Goal: Task Accomplishment & Management: Use online tool/utility

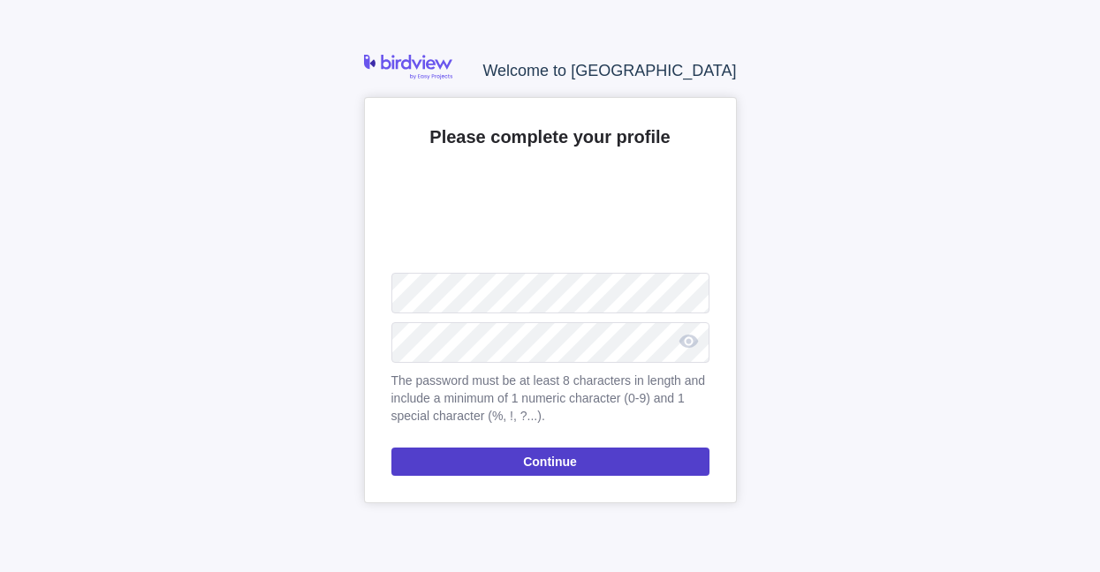
click at [558, 466] on span "Continue" at bounding box center [550, 461] width 54 height 21
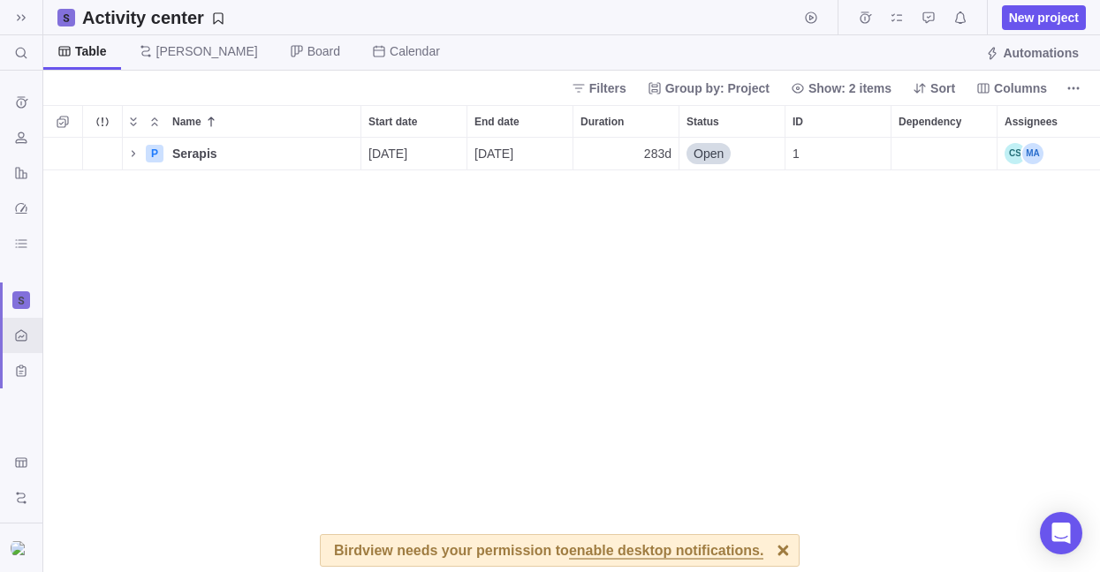
scroll to position [421, 1043]
click at [679, 555] on span "enable desktop notifications." at bounding box center [666, 552] width 194 height 16
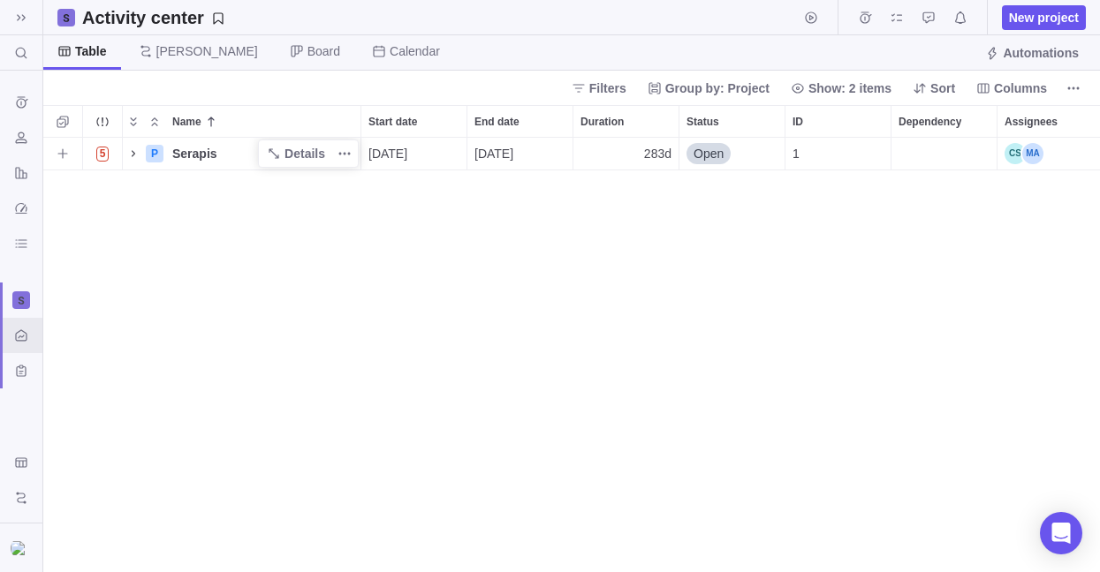
click at [129, 155] on icon "Name" at bounding box center [133, 154] width 14 height 14
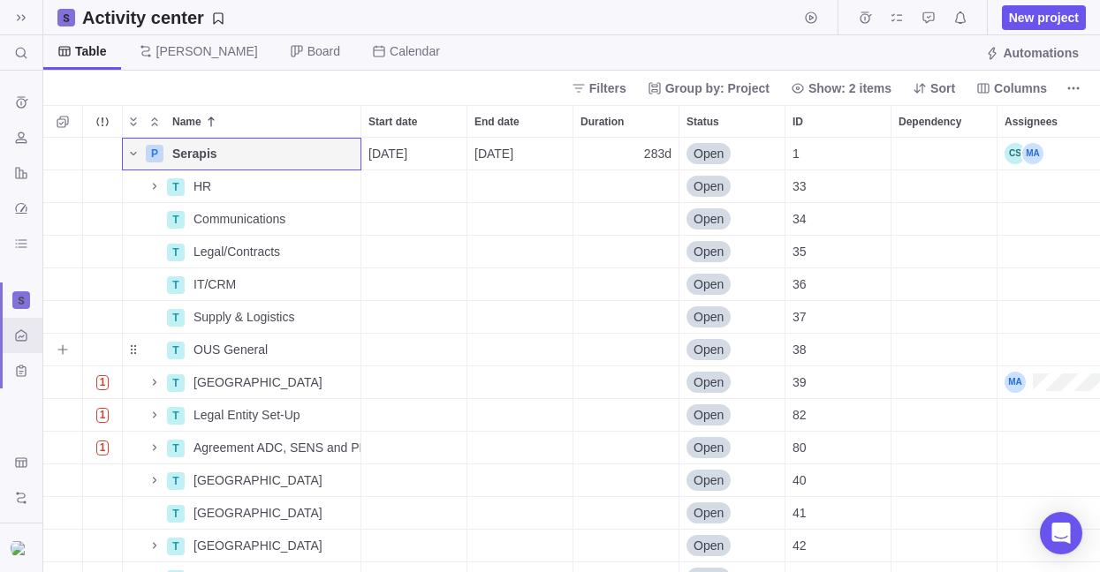
click at [664, 361] on div "Duration" at bounding box center [625, 350] width 105 height 32
click at [1076, 90] on body "Search (Ctrl+K) Time logs history Resources Reports Dashboard BI dashboards Act…" at bounding box center [550, 286] width 1100 height 572
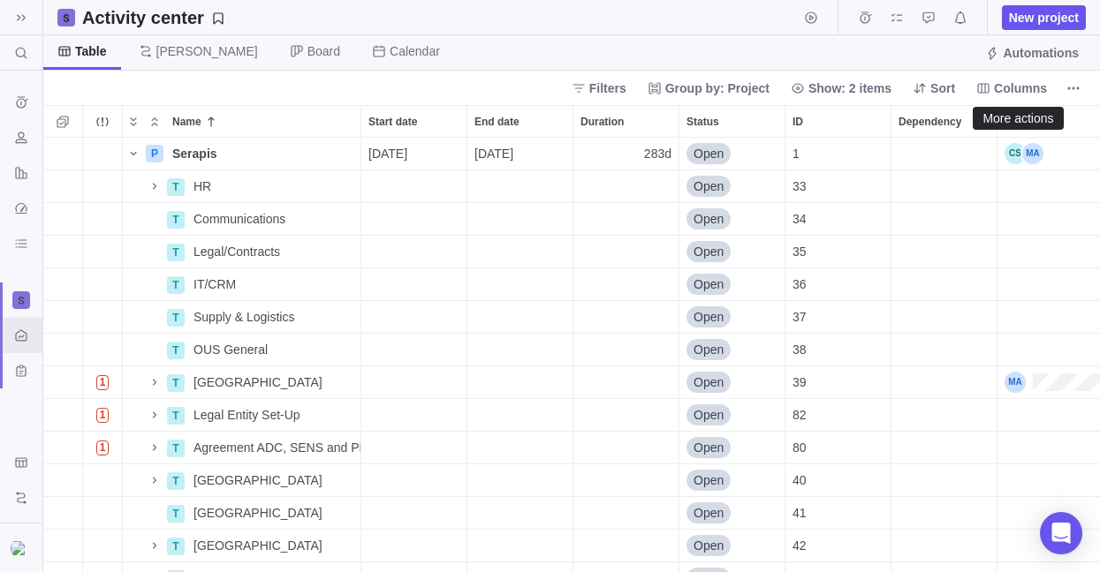
click at [1076, 90] on icon "More actions" at bounding box center [1073, 88] width 14 height 14
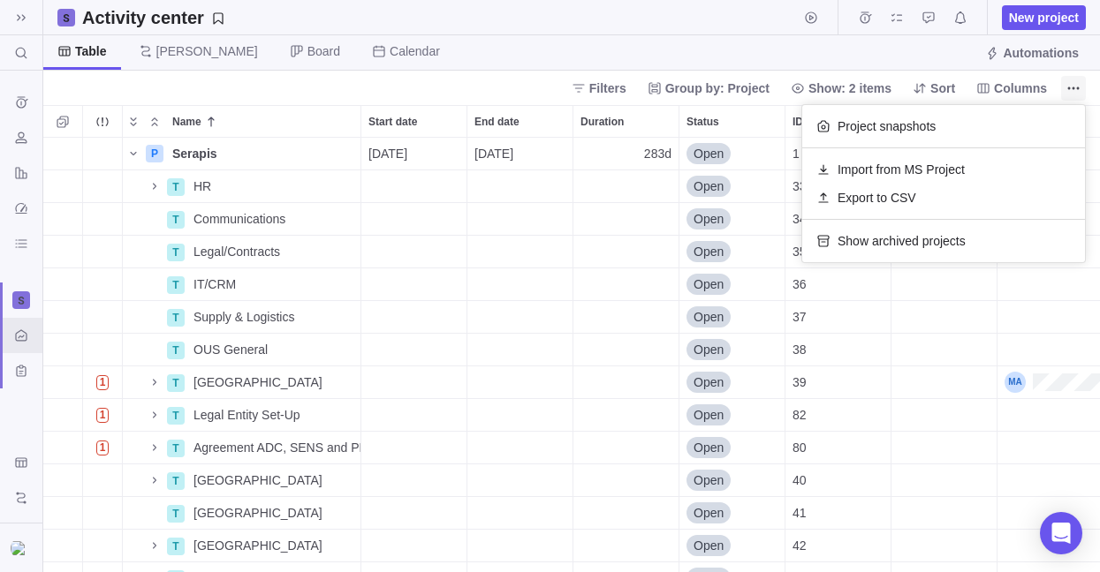
click at [1077, 76] on span "More actions" at bounding box center [1073, 88] width 25 height 25
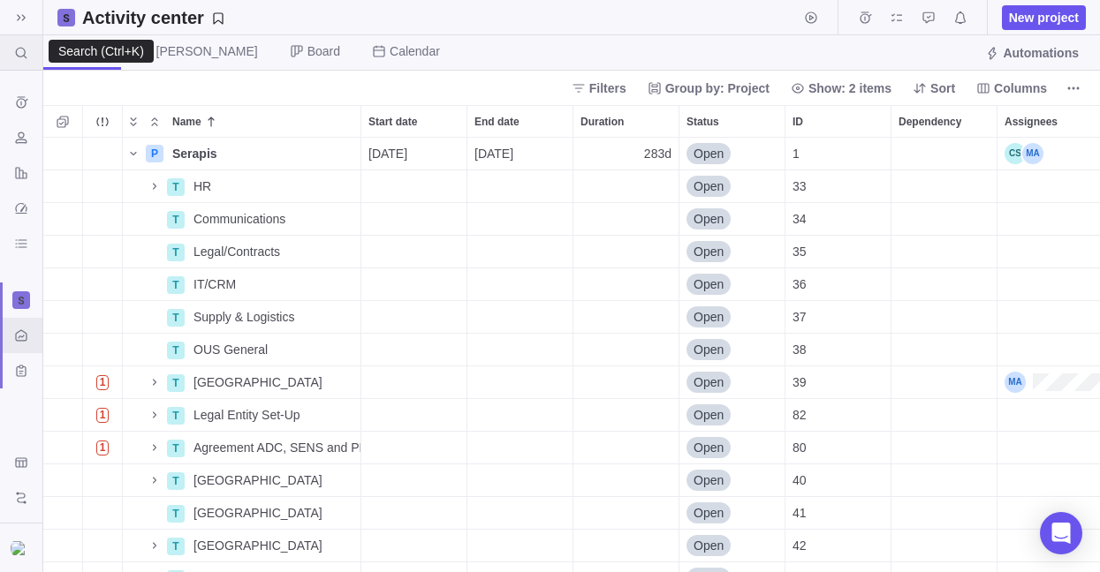
click at [25, 47] on icon at bounding box center [21, 53] width 14 height 14
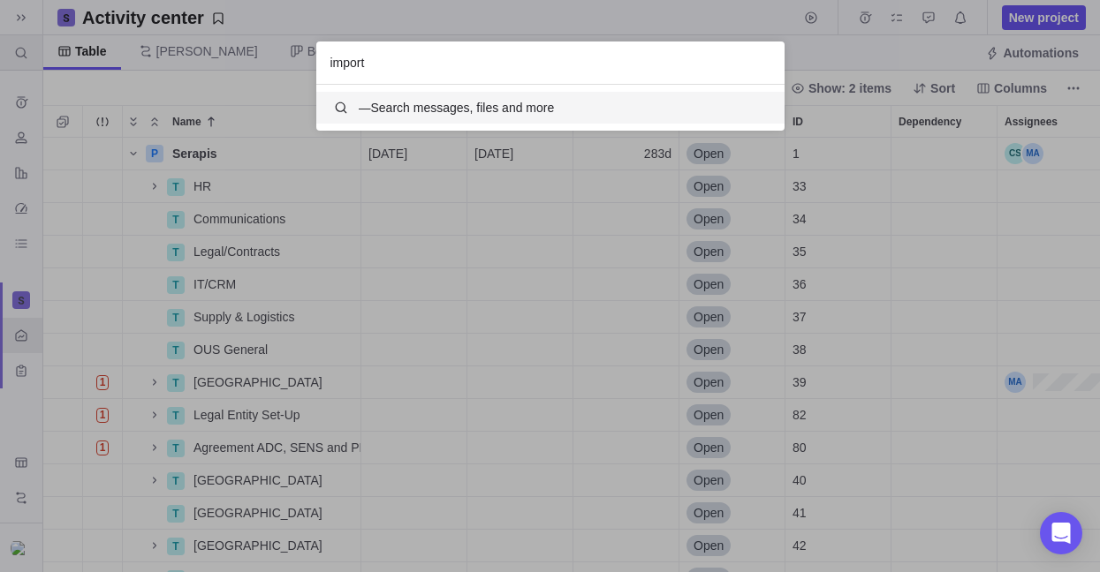
scroll to position [33, 455]
type input "import"
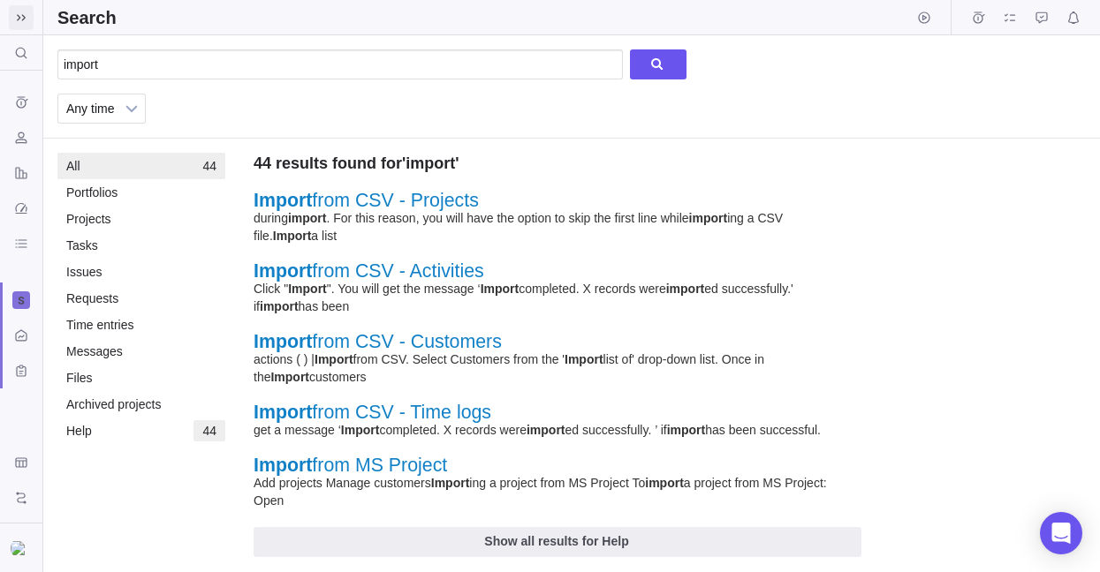
click at [20, 11] on icon at bounding box center [21, 18] width 14 height 14
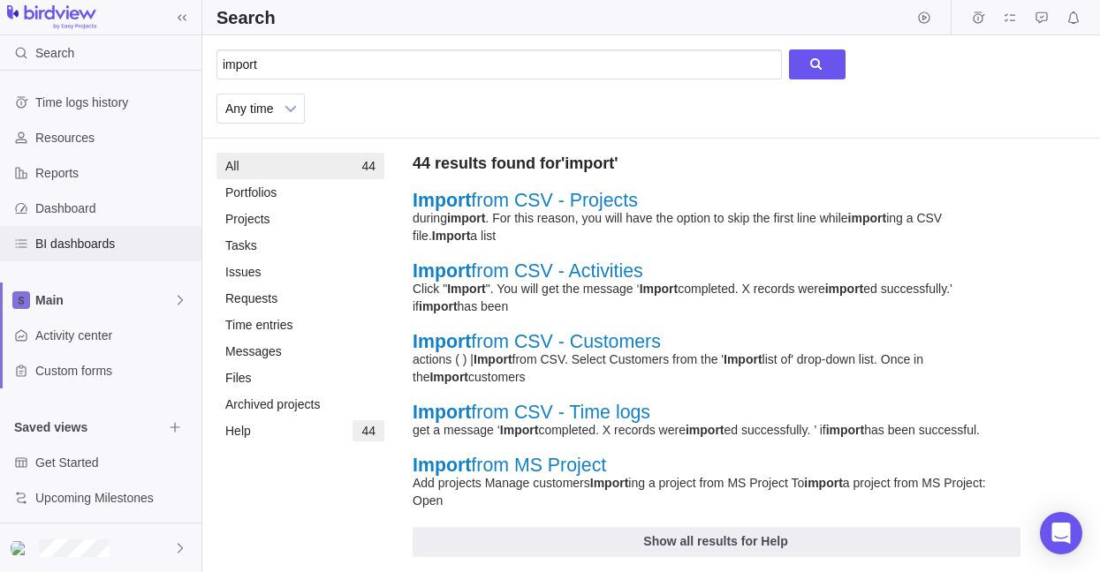
scroll to position [7, 0]
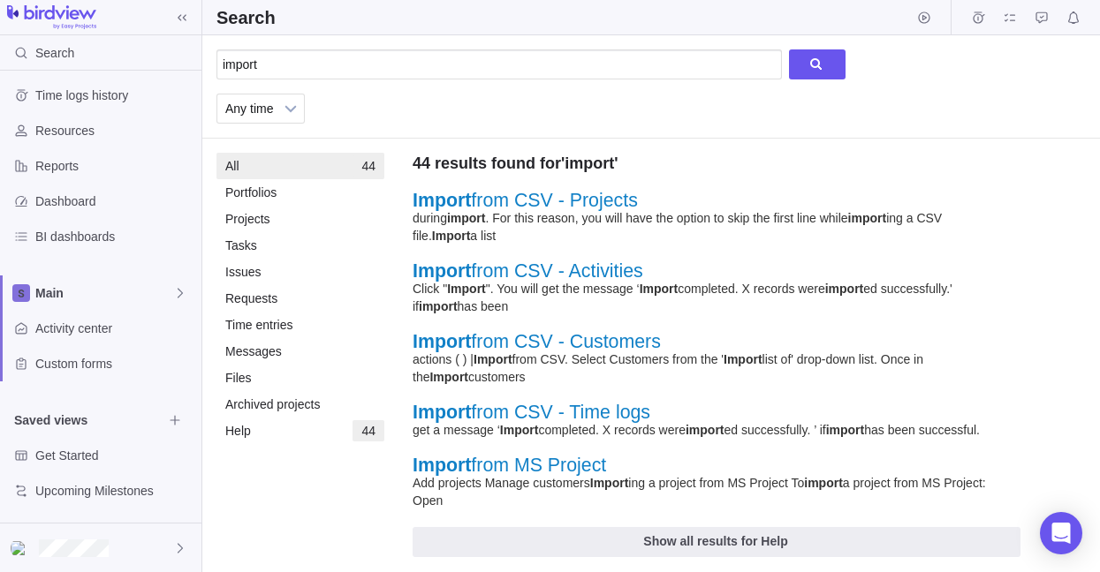
click at [535, 270] on link "Import from CSV - Activities" at bounding box center [528, 271] width 231 height 21
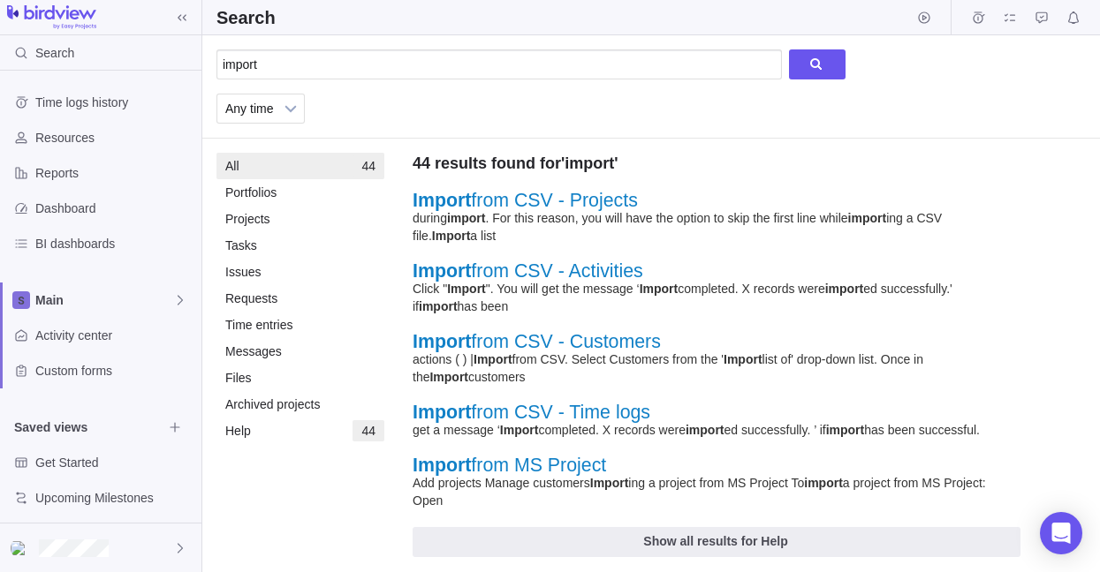
click at [64, 18] on img at bounding box center [51, 17] width 89 height 25
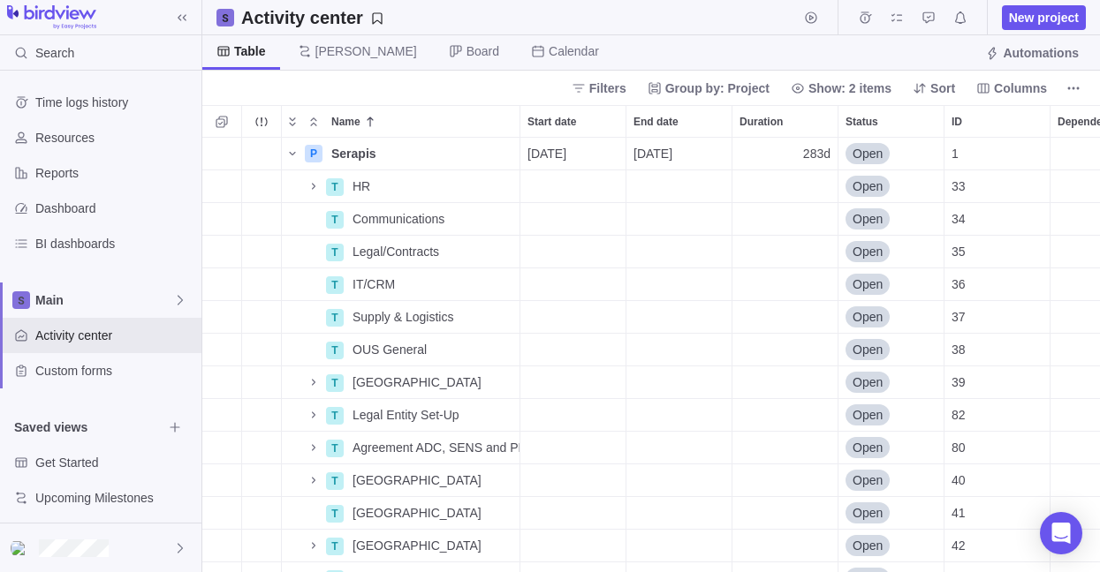
scroll to position [421, 884]
click at [1074, 89] on icon "More actions" at bounding box center [1073, 88] width 14 height 14
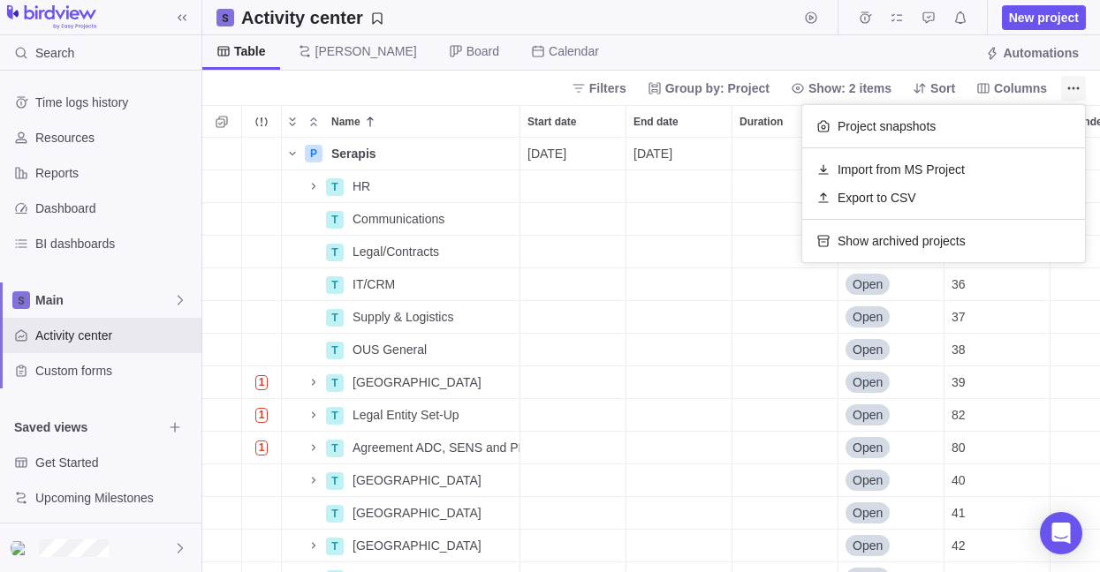
click at [1074, 89] on icon "More actions" at bounding box center [1073, 88] width 14 height 14
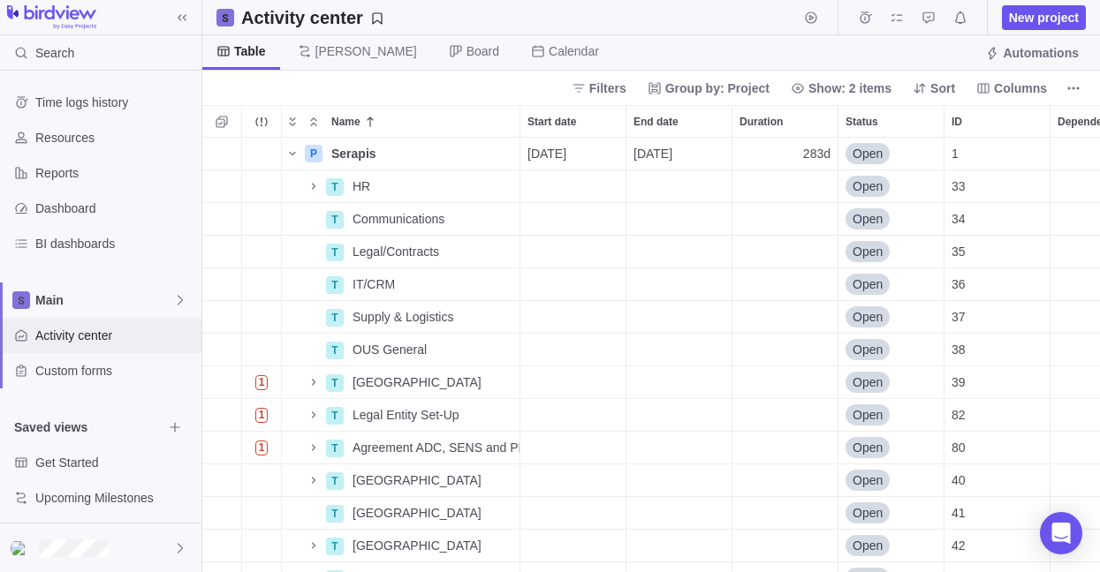
scroll to position [7, 0]
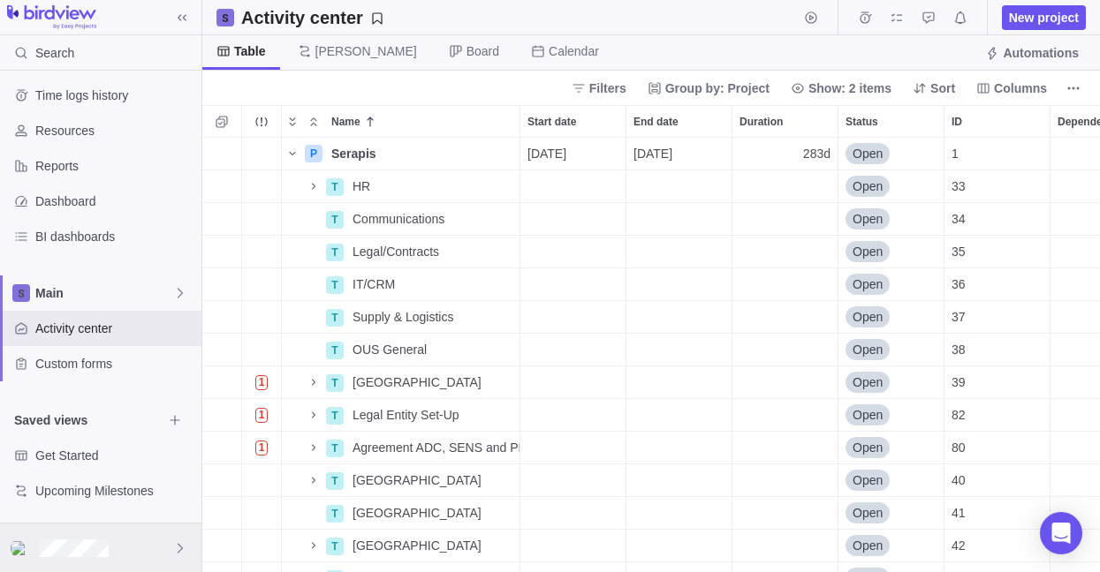
click at [177, 550] on icon at bounding box center [180, 548] width 14 height 14
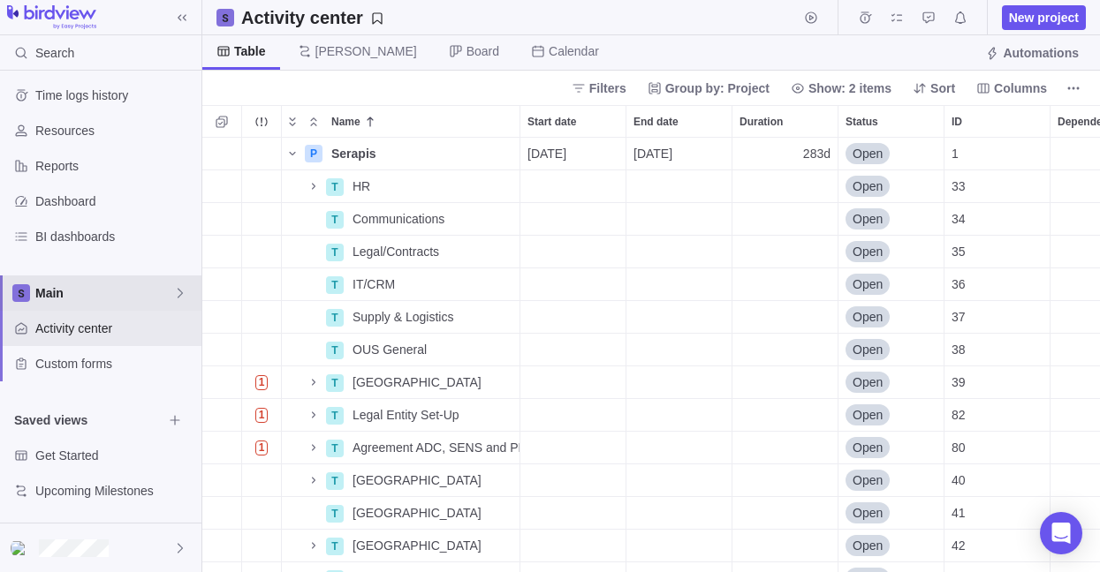
click at [172, 288] on span "Main" at bounding box center [104, 293] width 138 height 18
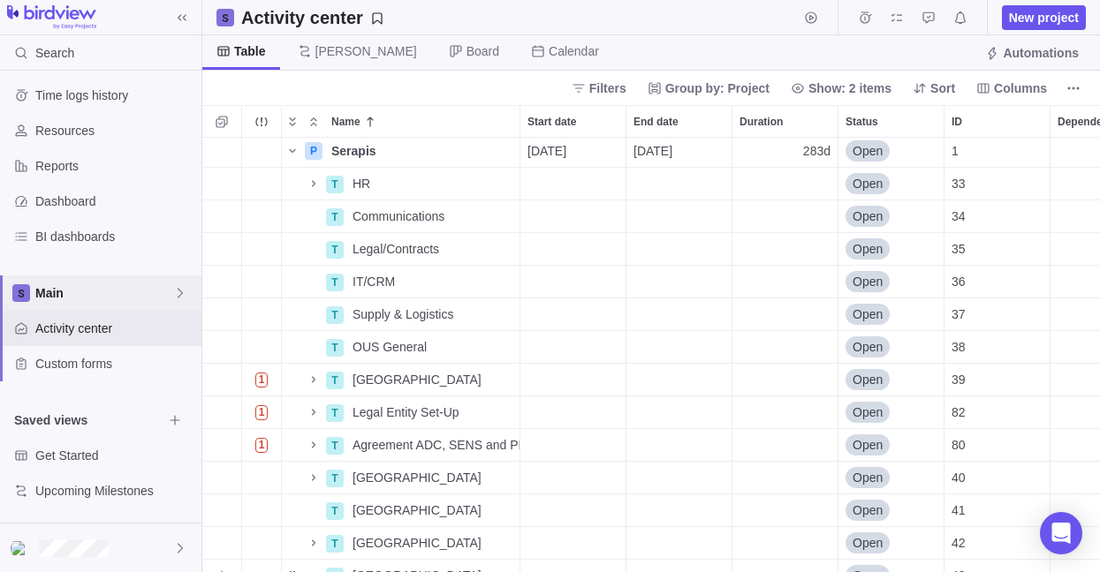
scroll to position [0, 0]
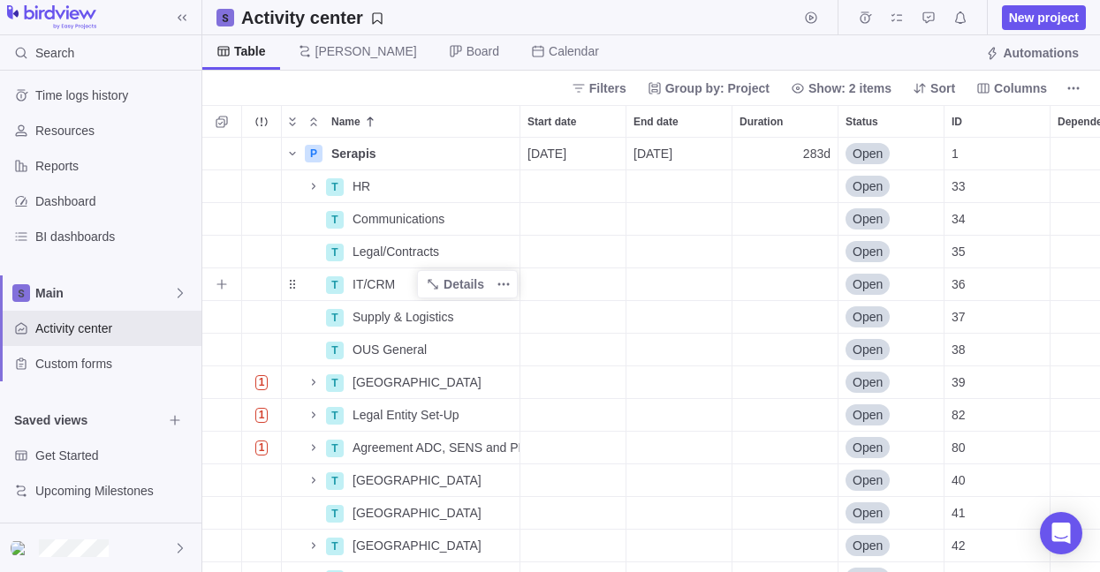
click at [381, 290] on span "IT/CRM" at bounding box center [373, 285] width 42 height 18
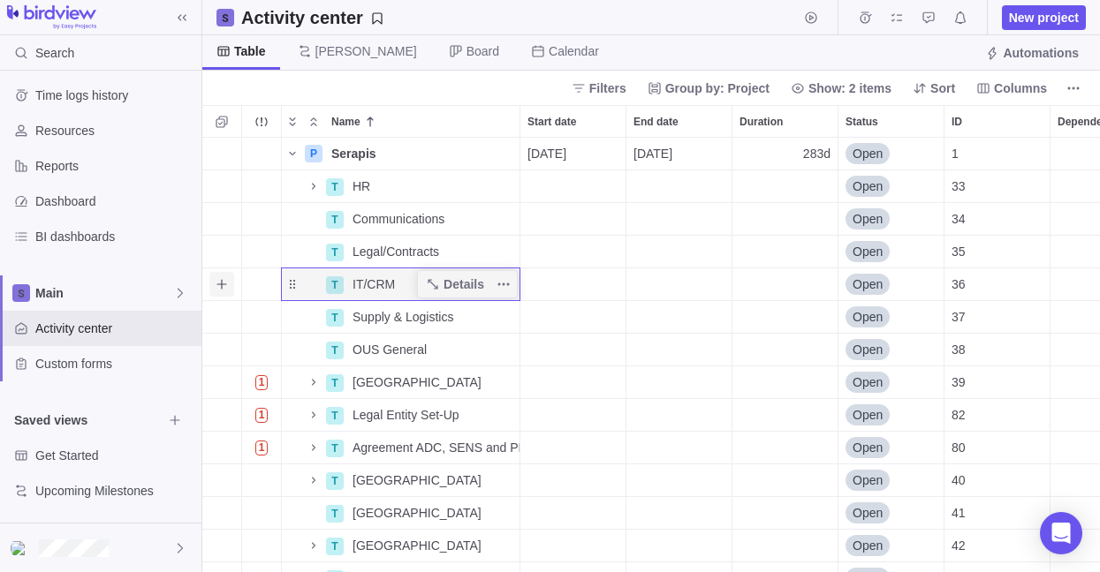
click at [219, 290] on icon "Add sub-activity" at bounding box center [222, 284] width 14 height 14
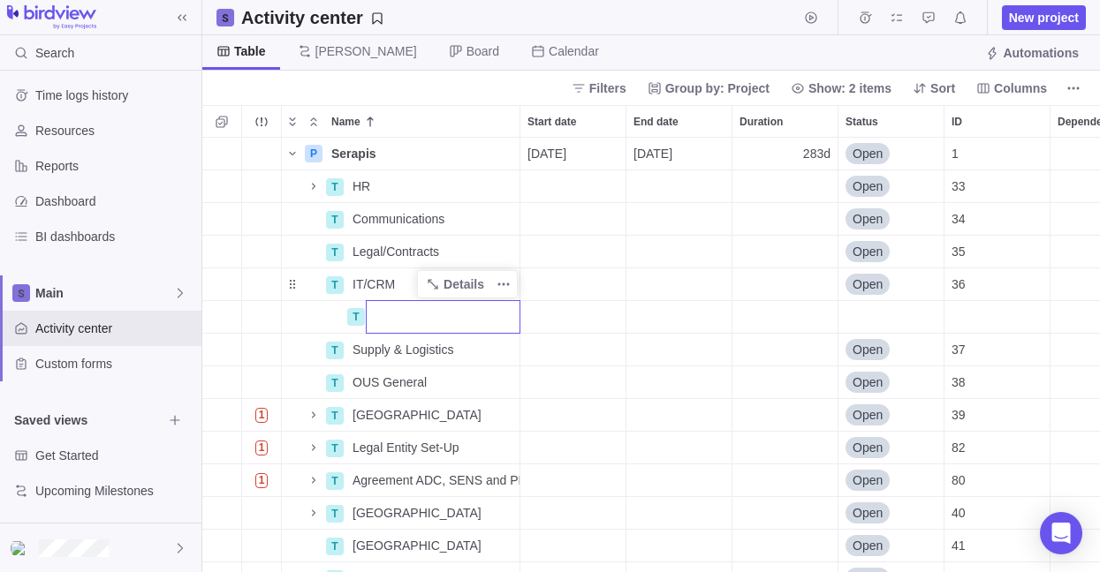
click at [230, 316] on div "P Serapis Details [DATE] [DATE] 283d Open 1 T HR Details Open 33 T Communicatio…" at bounding box center [650, 355] width 897 height 435
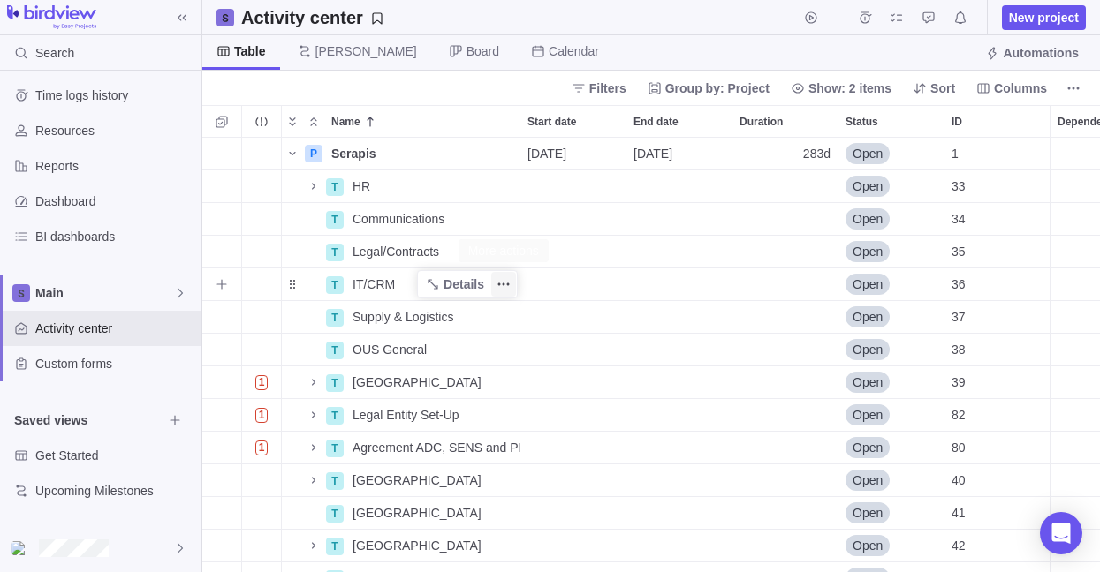
click at [510, 284] on icon "More actions" at bounding box center [503, 284] width 14 height 14
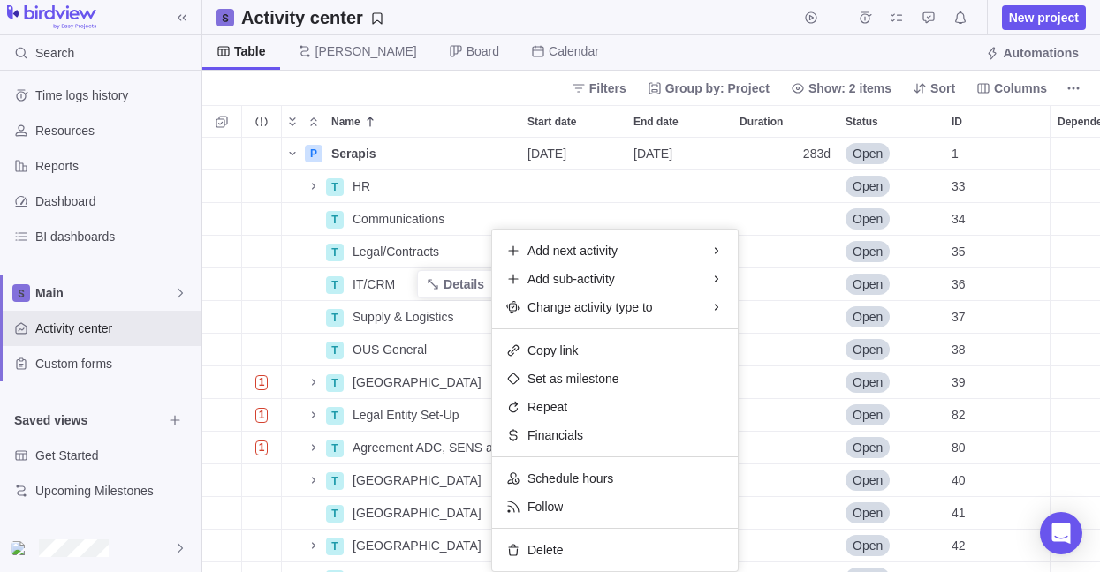
click at [1072, 79] on body "Search Time logs history Resources Reports Dashboard BI dashboards Main Activit…" at bounding box center [550, 286] width 1100 height 572
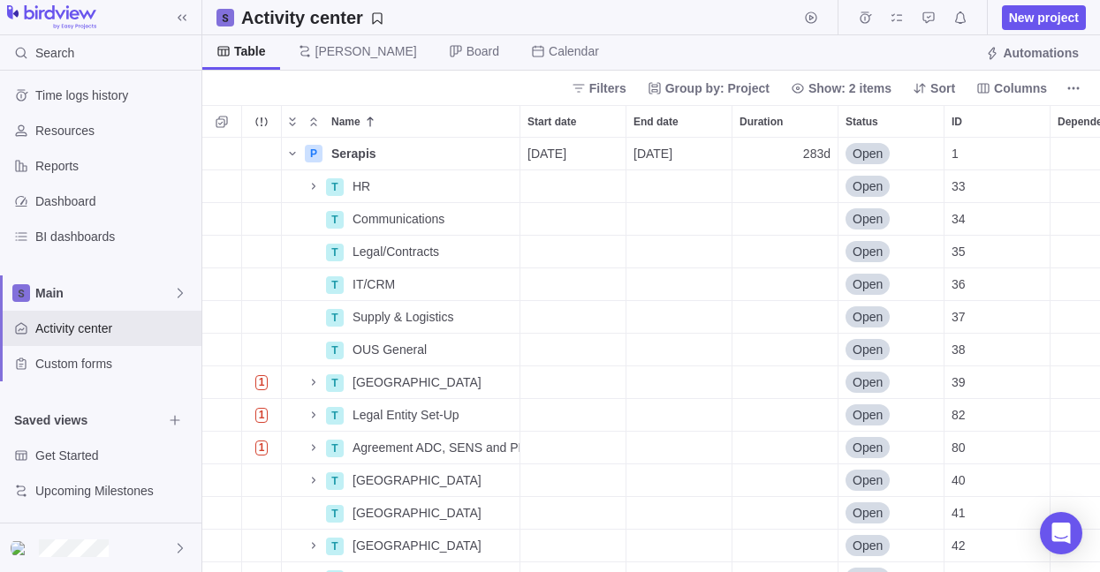
drag, startPoint x: 1054, startPoint y: 2, endPoint x: 549, endPoint y: 14, distance: 504.5
click at [549, 14] on div "Activity center New project" at bounding box center [650, 17] width 897 height 35
click at [1071, 87] on icon "More actions" at bounding box center [1073, 88] width 14 height 14
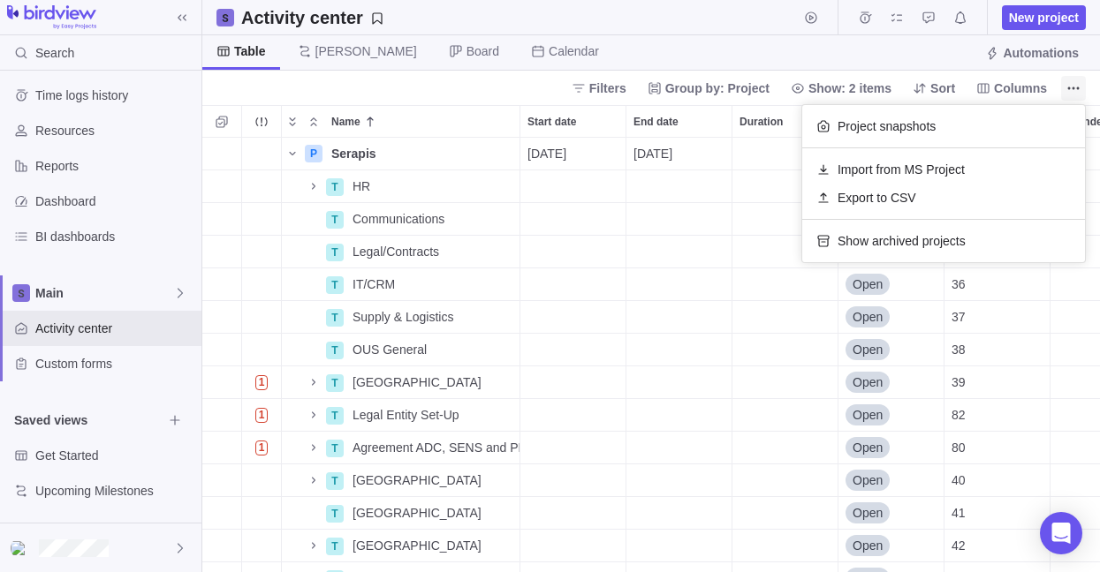
click at [1068, 89] on icon "More actions" at bounding box center [1073, 88] width 14 height 14
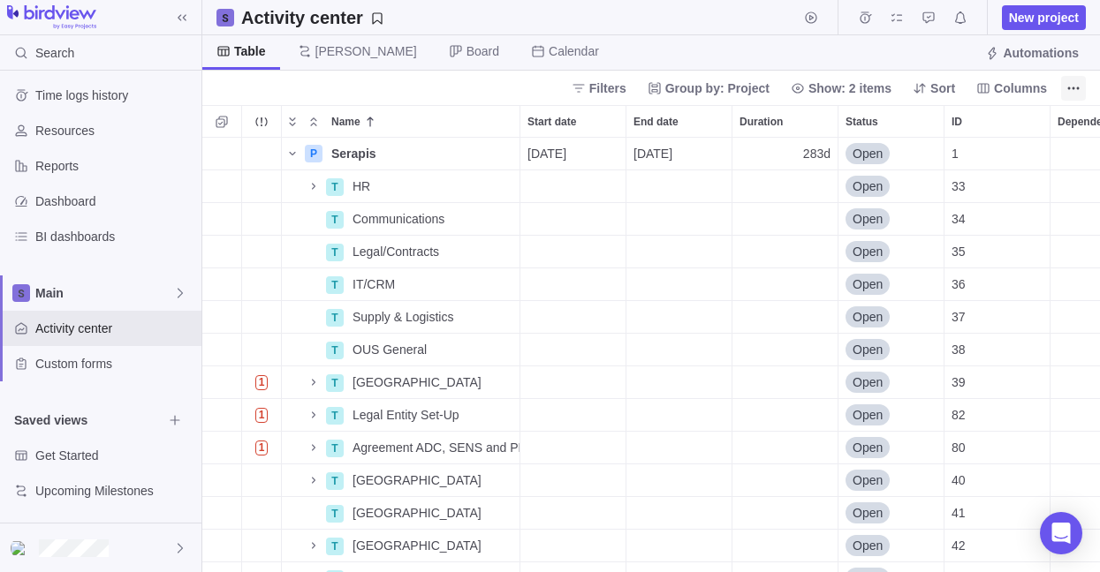
click at [1068, 89] on icon "More actions" at bounding box center [1073, 88] width 14 height 14
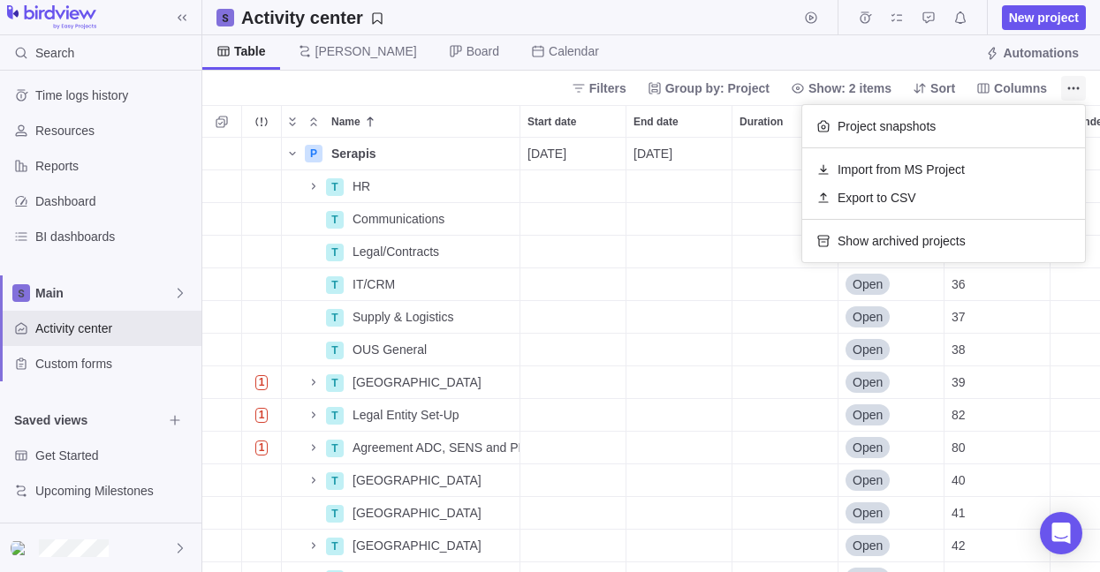
click at [1068, 89] on icon "More actions" at bounding box center [1073, 88] width 14 height 14
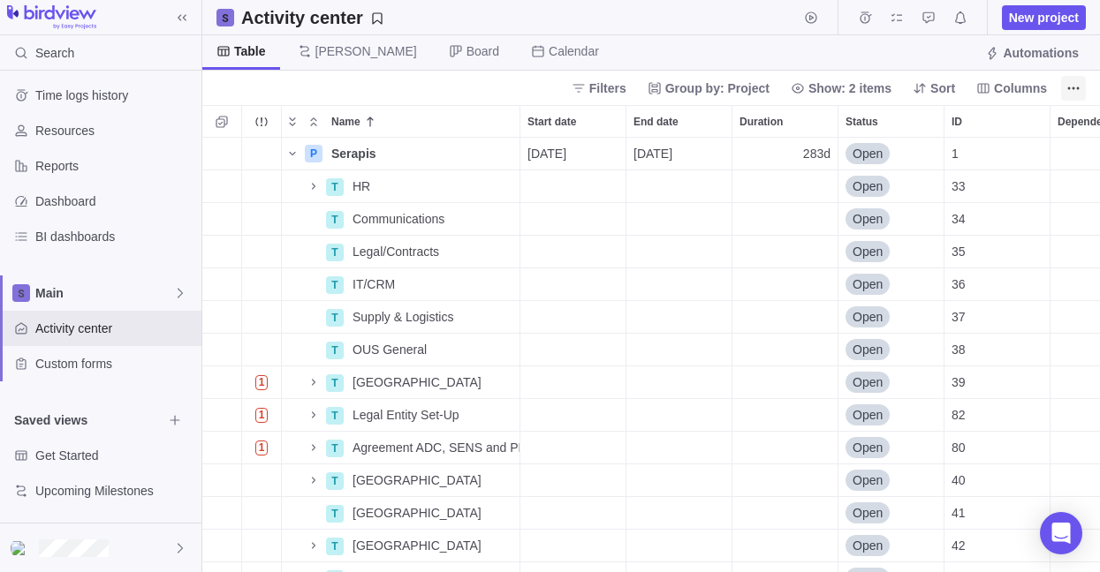
click at [1068, 89] on icon "More actions" at bounding box center [1073, 88] width 14 height 14
drag, startPoint x: 436, startPoint y: 428, endPoint x: 186, endPoint y: 548, distance: 277.3
click at [172, 553] on div at bounding box center [100, 548] width 201 height 49
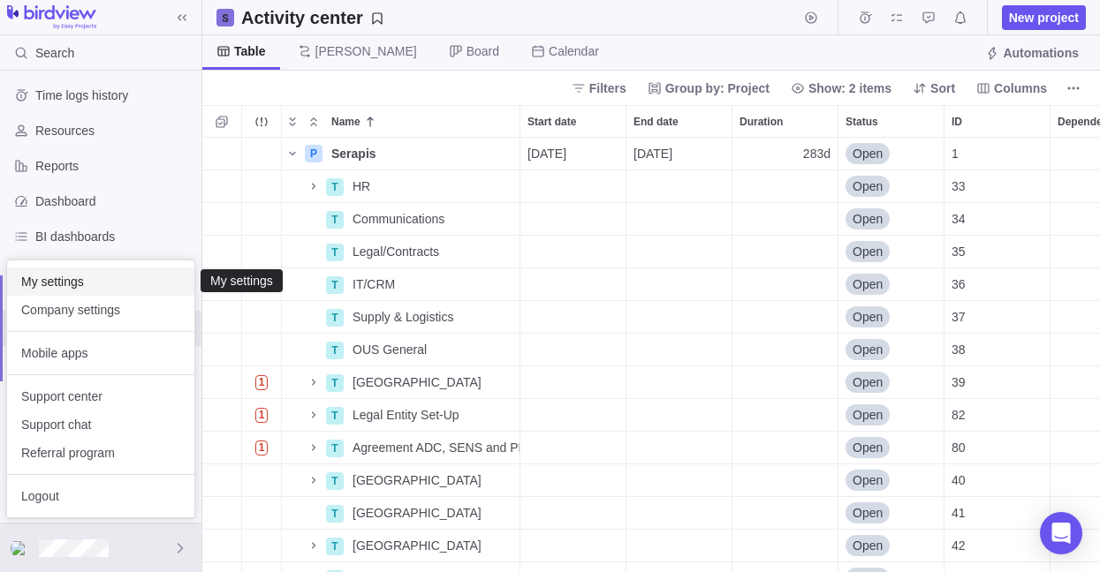
click at [80, 291] on div "My settings" at bounding box center [100, 282] width 187 height 28
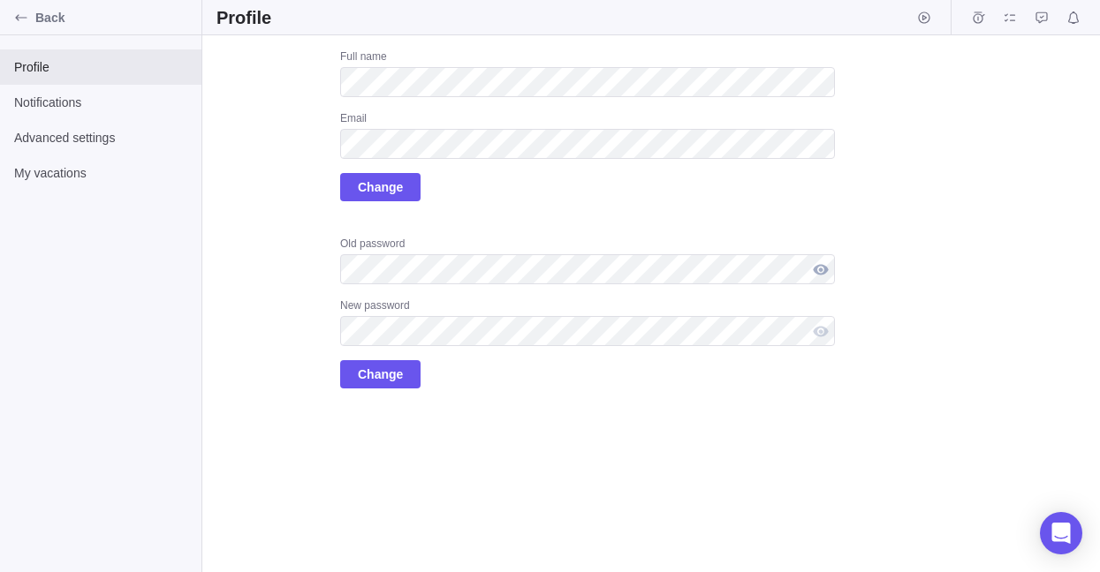
click at [820, 264] on div at bounding box center [820, 269] width 28 height 30
click at [819, 328] on div at bounding box center [820, 331] width 28 height 30
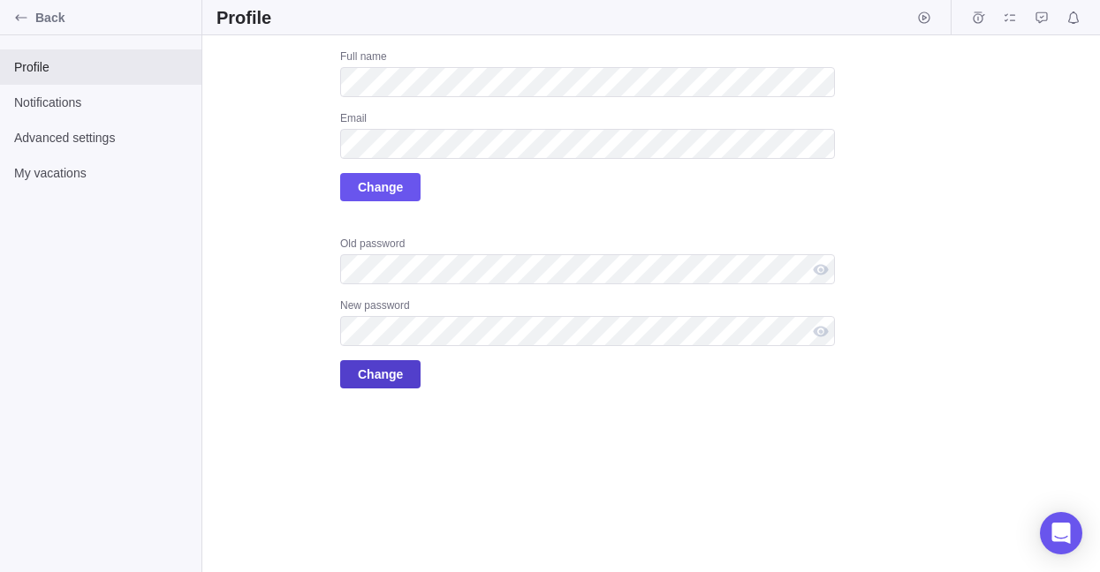
click at [378, 374] on span "Change" at bounding box center [380, 374] width 45 height 21
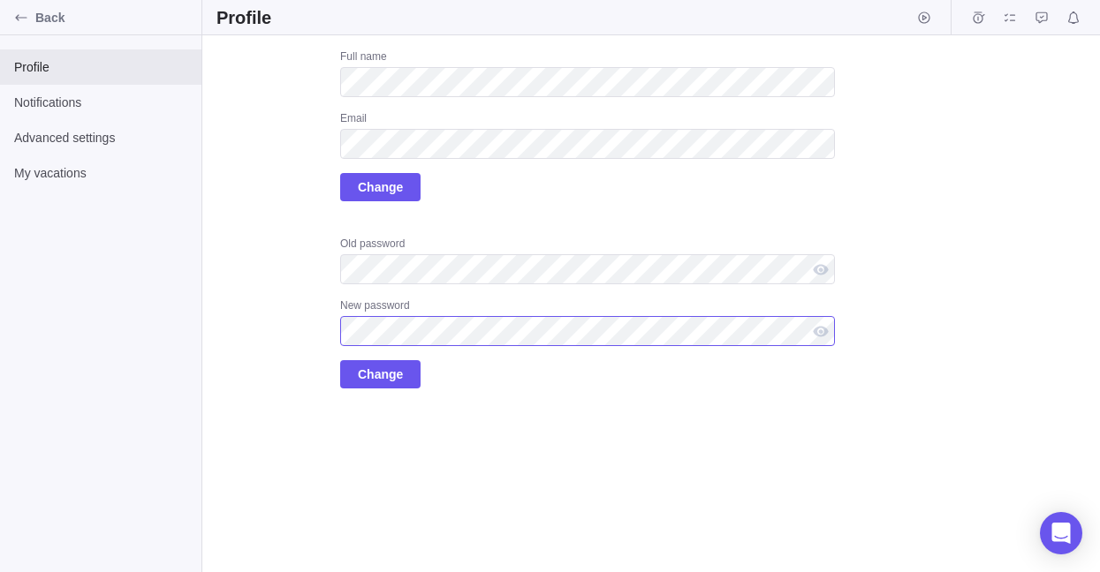
click at [237, 336] on div "Upload Full name Email Change Old password New password Change" at bounding box center [525, 218] width 618 height 339
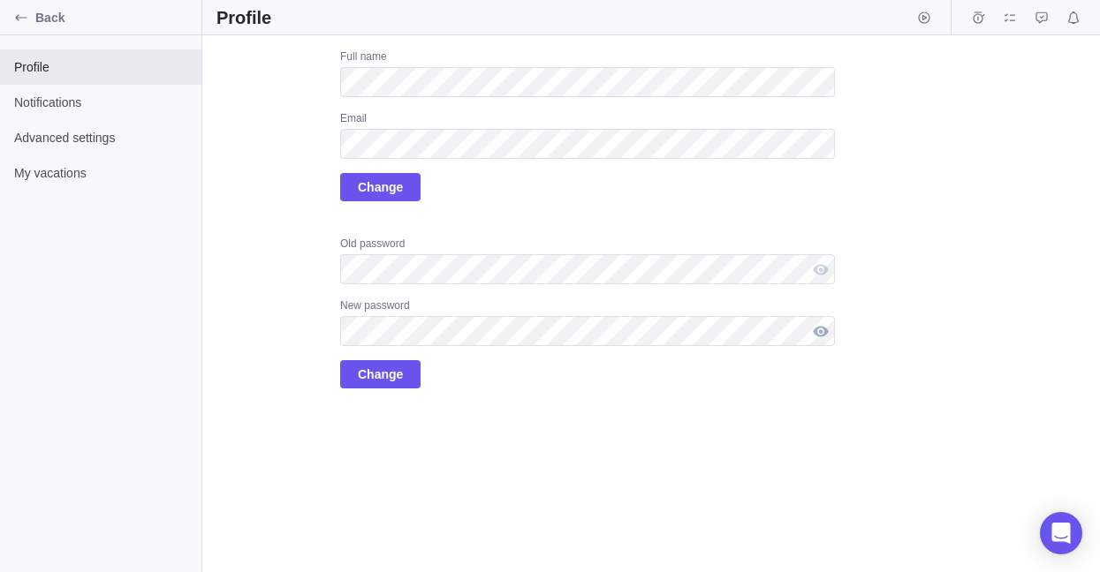
click at [823, 335] on div at bounding box center [820, 331] width 28 height 30
drag, startPoint x: 823, startPoint y: 335, endPoint x: 382, endPoint y: 377, distance: 442.8
click at [382, 377] on span "Change" at bounding box center [380, 374] width 45 height 21
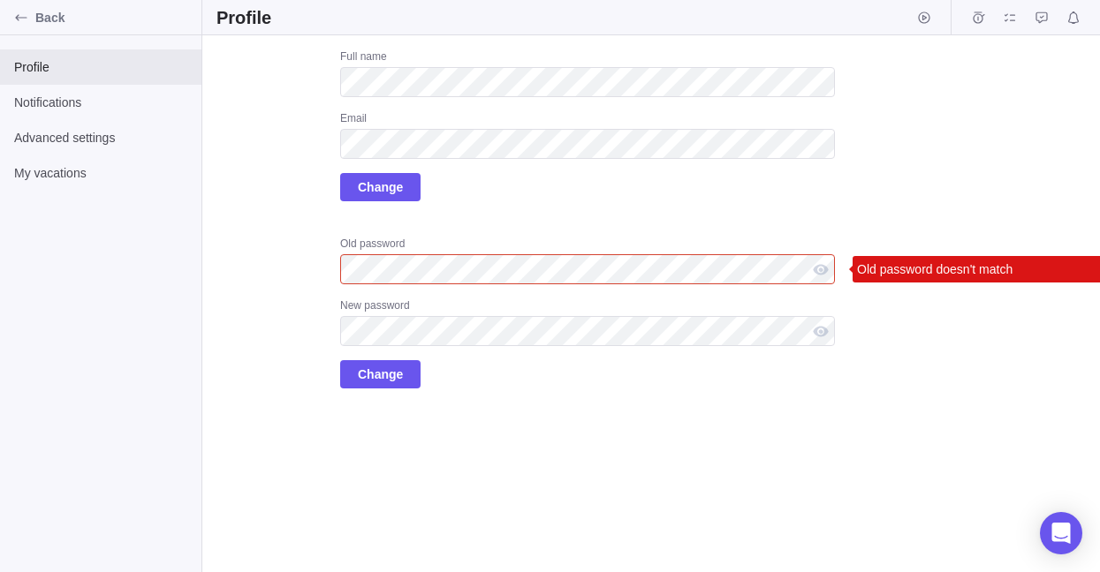
click at [260, 269] on div "Upload Full name Email Change Old password Old password doesn't match New passw…" at bounding box center [525, 218] width 618 height 339
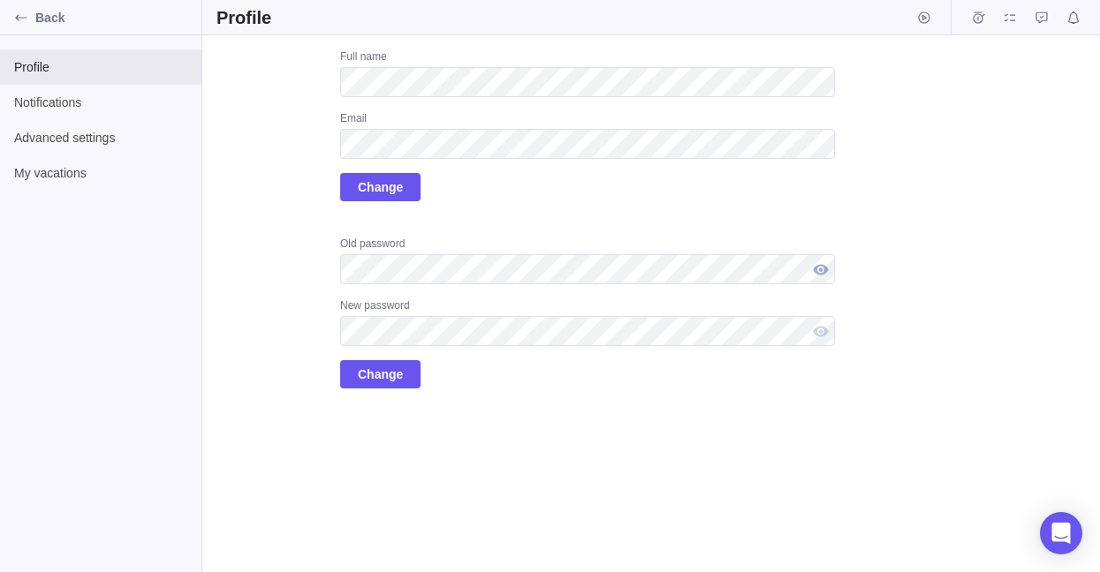
click at [823, 264] on div at bounding box center [820, 269] width 28 height 30
click at [382, 376] on span "Change" at bounding box center [380, 374] width 45 height 21
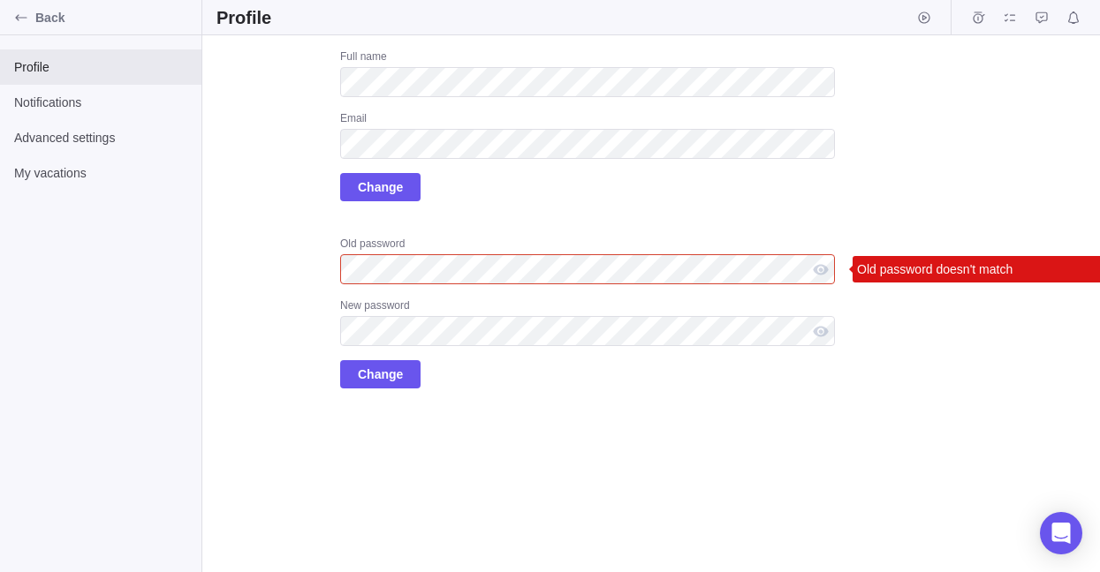
click at [259, 252] on div "Upload Full name Email Change Old password Old password doesn't match New passw…" at bounding box center [525, 218] width 618 height 339
click at [85, 352] on div "Profile Notifications Advanced settings My vacations" at bounding box center [100, 303] width 201 height 537
click at [16, 17] on icon "Back" at bounding box center [20, 17] width 11 height 6
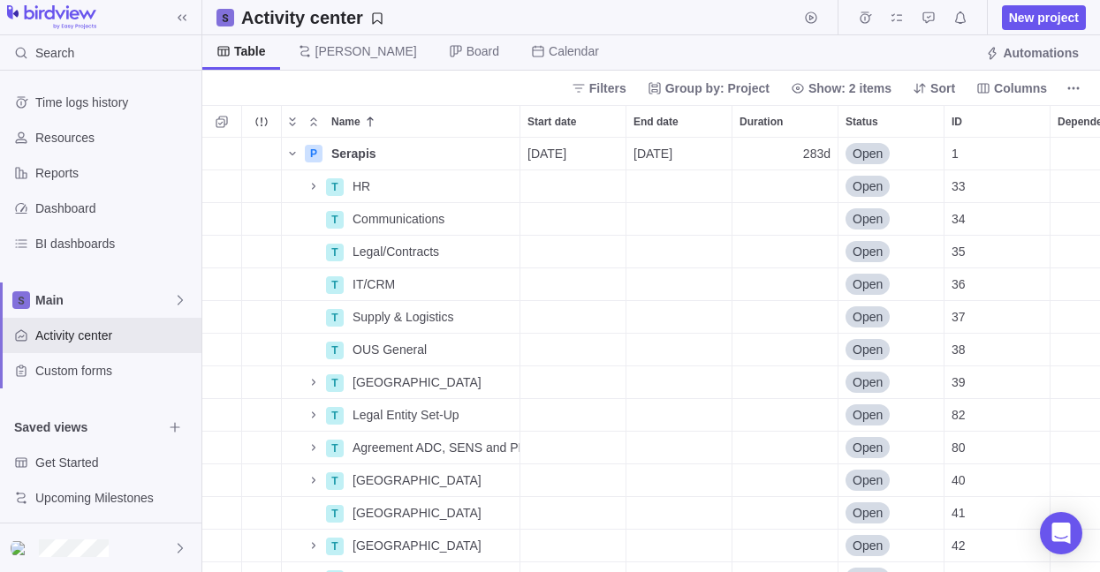
scroll to position [421, 884]
click at [168, 545] on div at bounding box center [100, 548] width 201 height 49
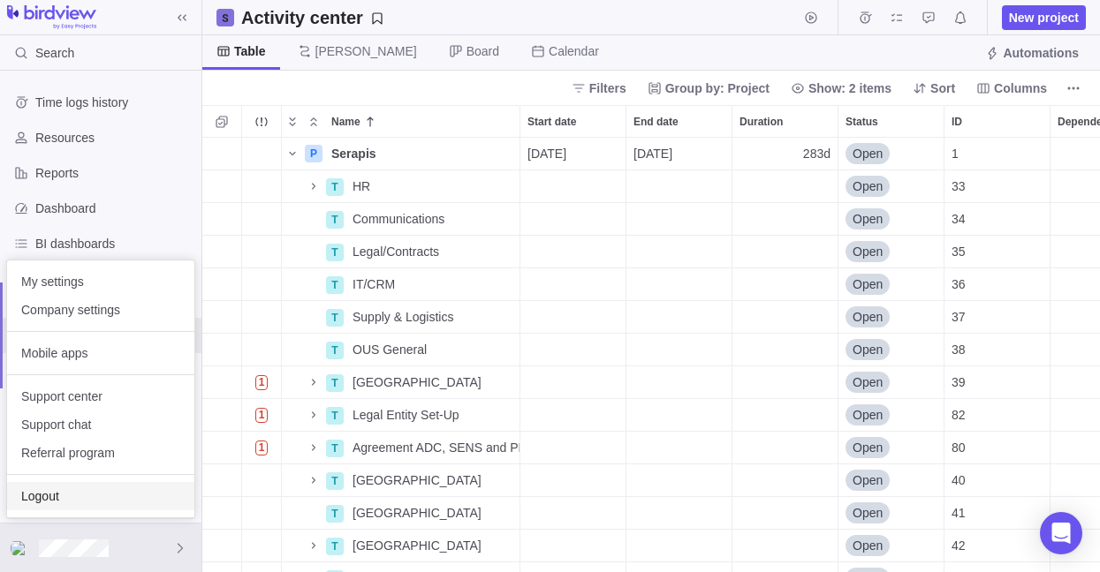
click at [125, 491] on span "Logout" at bounding box center [100, 497] width 159 height 18
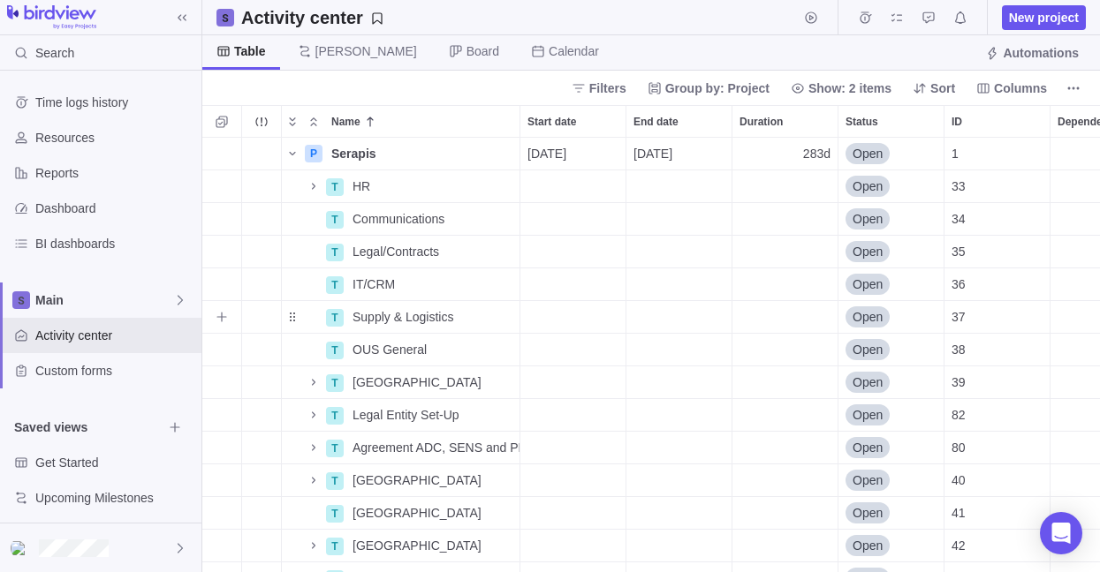
scroll to position [421, 884]
click at [159, 549] on div at bounding box center [100, 548] width 201 height 49
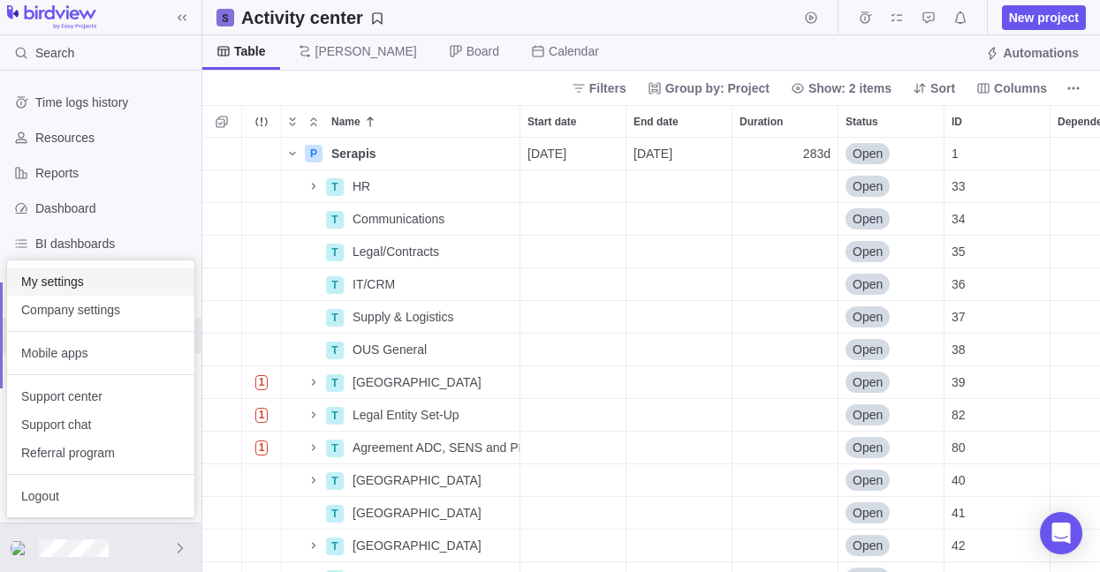
click at [117, 282] on span "My settings" at bounding box center [100, 282] width 159 height 18
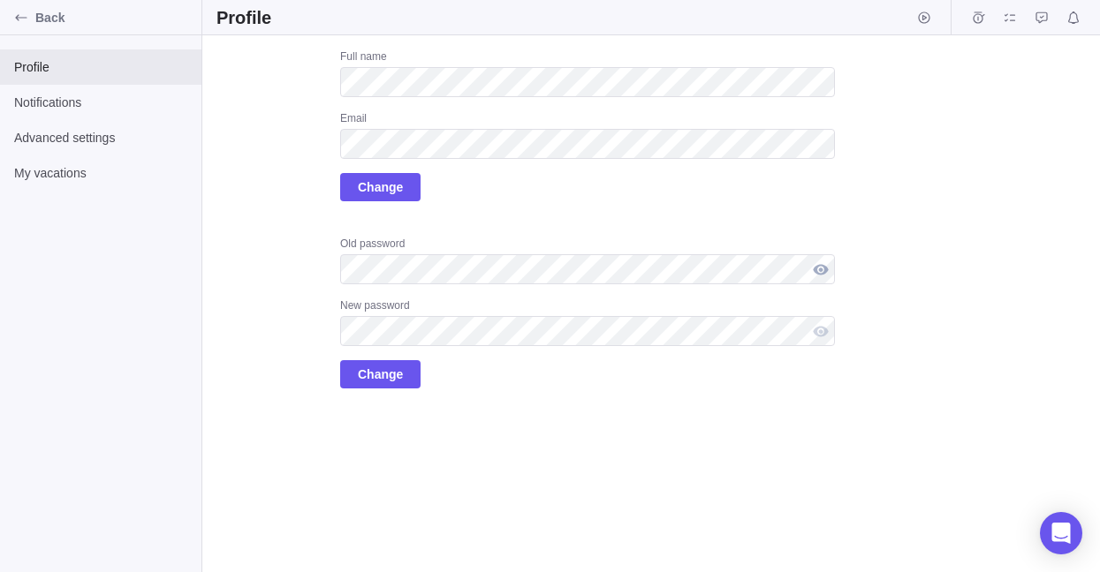
click at [825, 267] on div at bounding box center [820, 269] width 28 height 30
click at [824, 326] on div at bounding box center [820, 331] width 28 height 30
click at [378, 369] on span "Change" at bounding box center [380, 374] width 45 height 21
click at [19, 16] on icon "Back" at bounding box center [21, 18] width 14 height 14
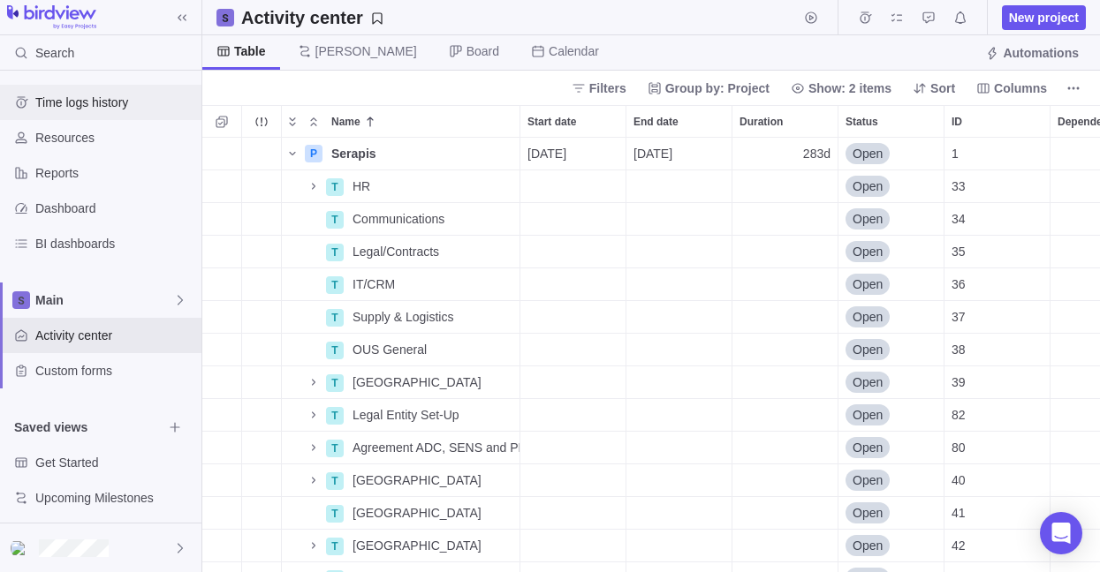
scroll to position [421, 884]
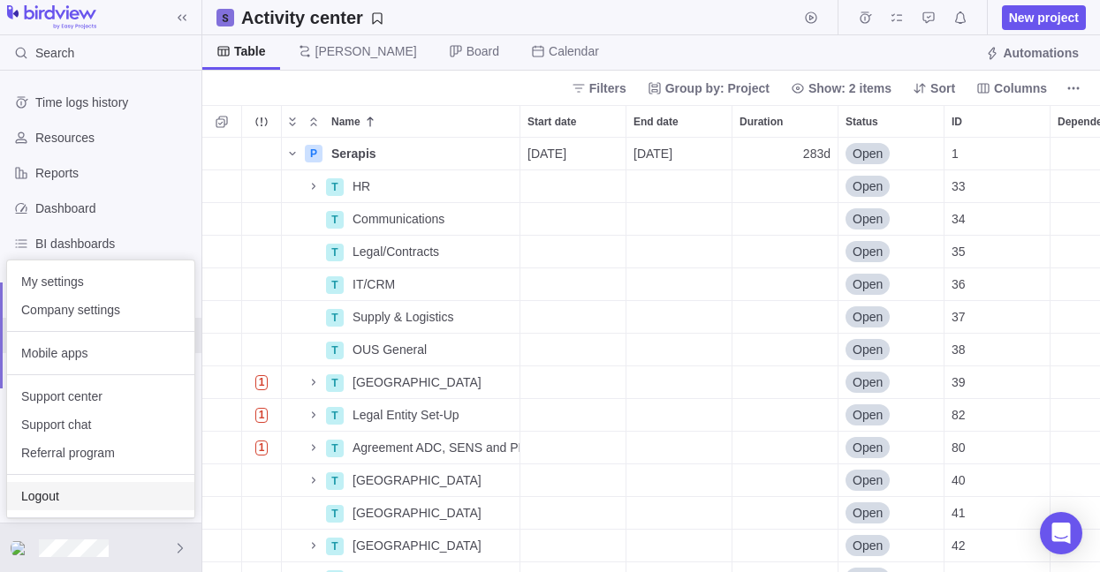
click at [102, 496] on span "Logout" at bounding box center [100, 497] width 159 height 18
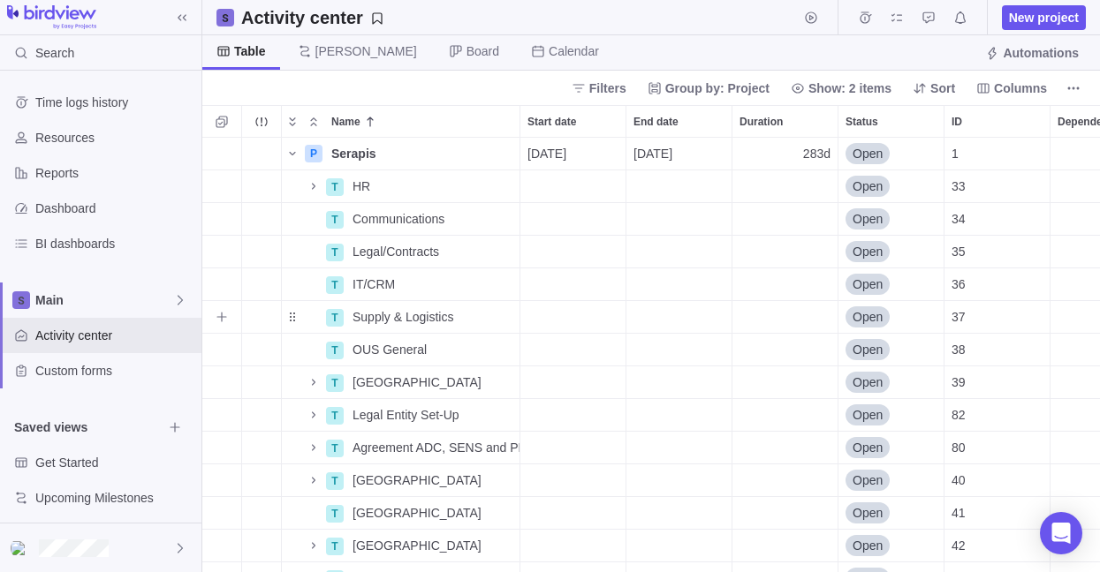
scroll to position [421, 884]
click at [174, 19] on span at bounding box center [182, 17] width 25 height 25
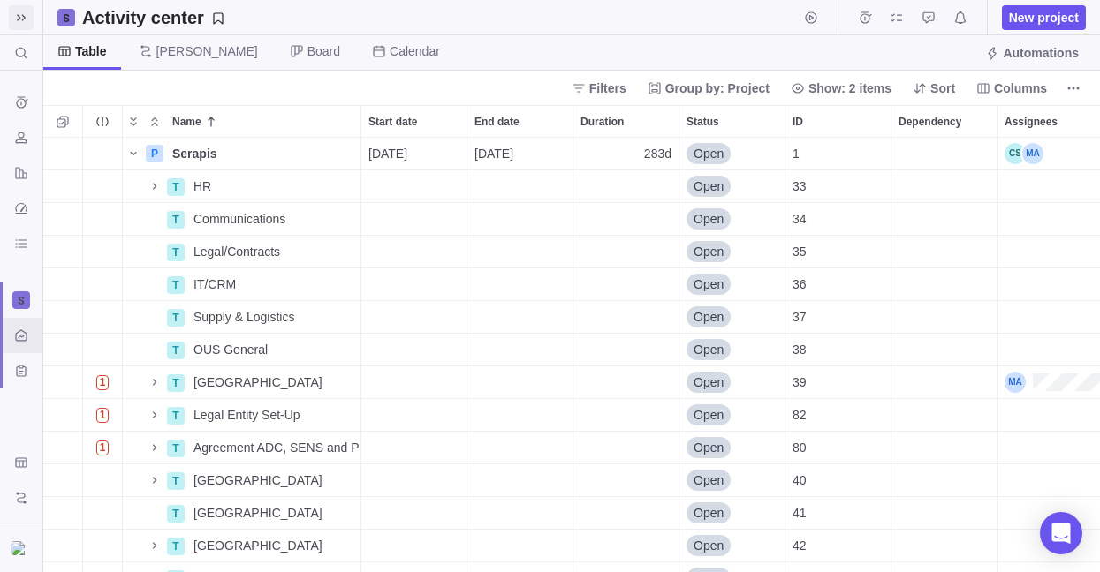
scroll to position [421, 1043]
click at [29, 18] on span at bounding box center [21, 17] width 25 height 25
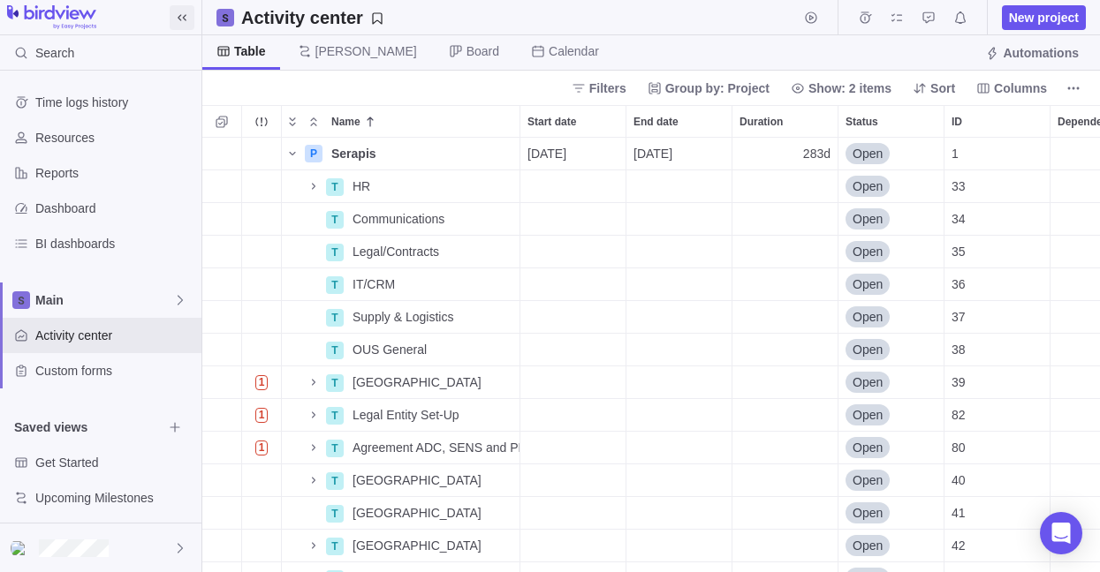
scroll to position [421, 884]
click at [1071, 92] on icon "More actions" at bounding box center [1073, 88] width 14 height 14
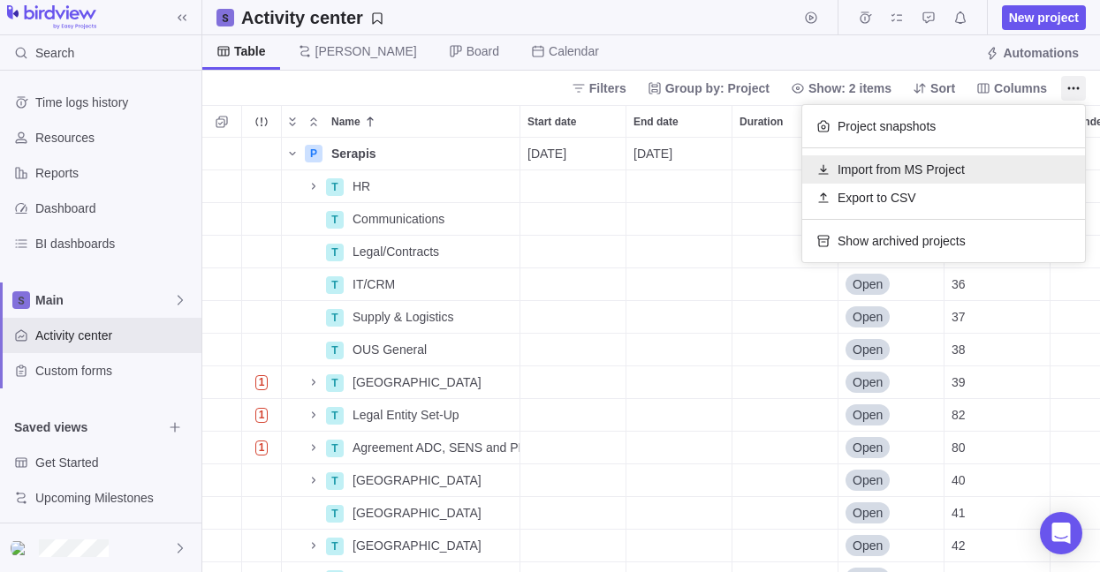
click at [919, 177] on span "Import from MS Project" at bounding box center [900, 170] width 127 height 18
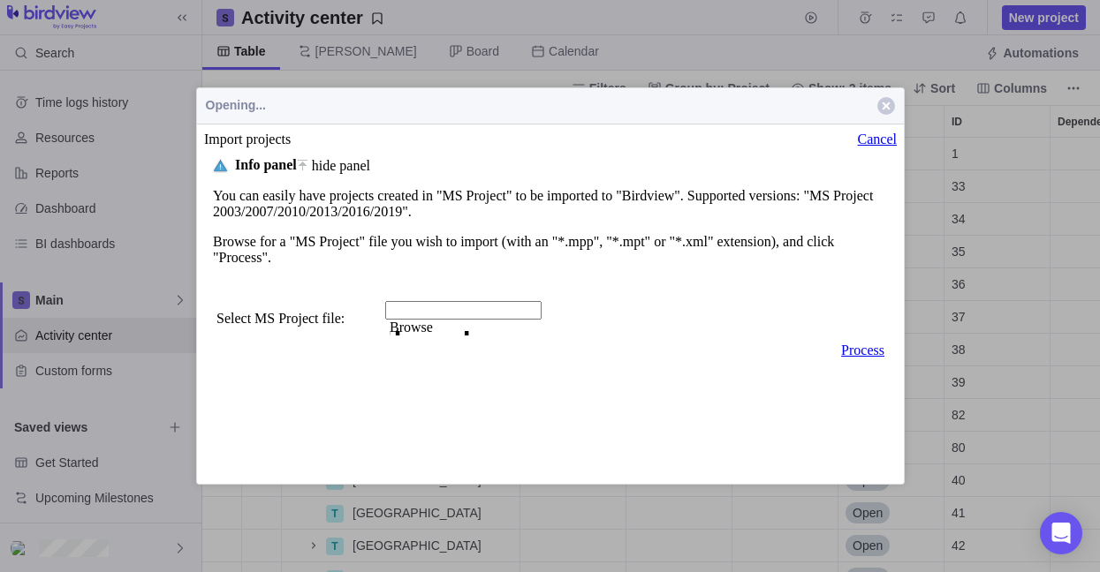
scroll to position [0, 0]
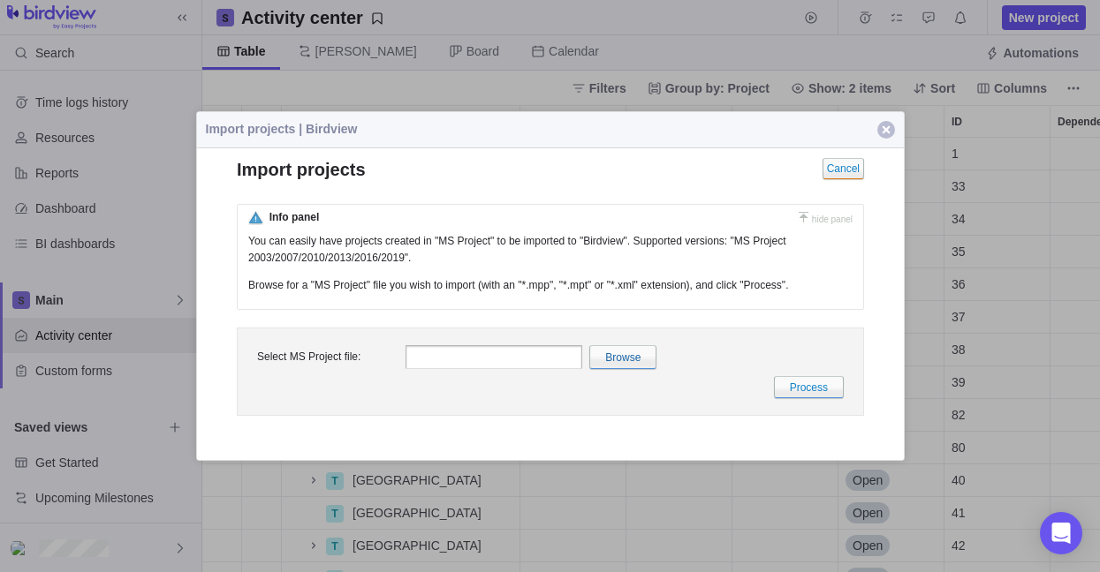
click at [886, 129] on span "button" at bounding box center [886, 130] width 18 height 18
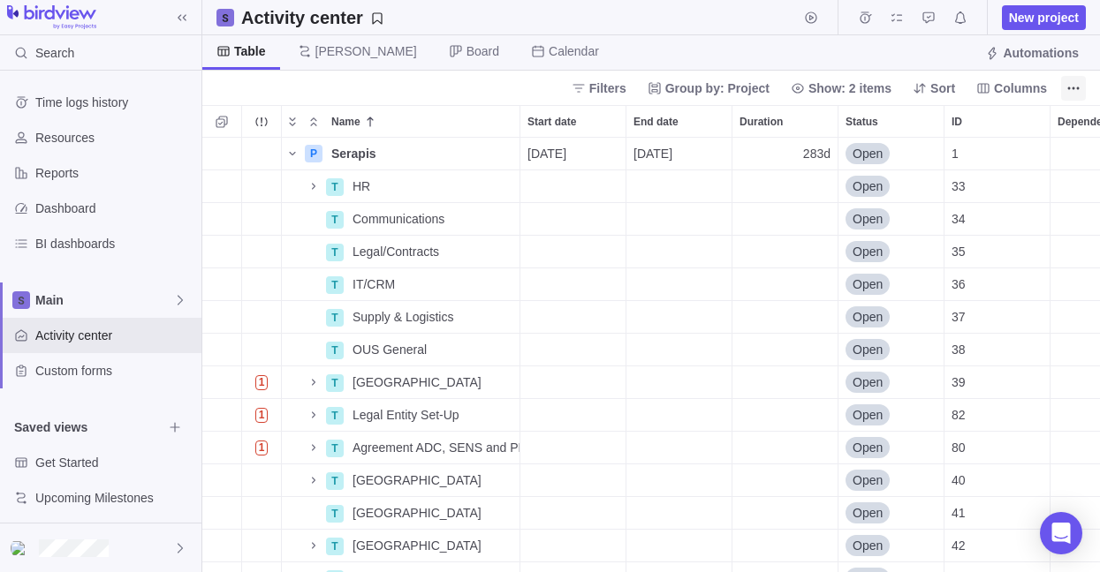
click at [1077, 92] on icon "More actions" at bounding box center [1073, 88] width 14 height 14
click at [1068, 94] on icon "More actions" at bounding box center [1073, 88] width 14 height 14
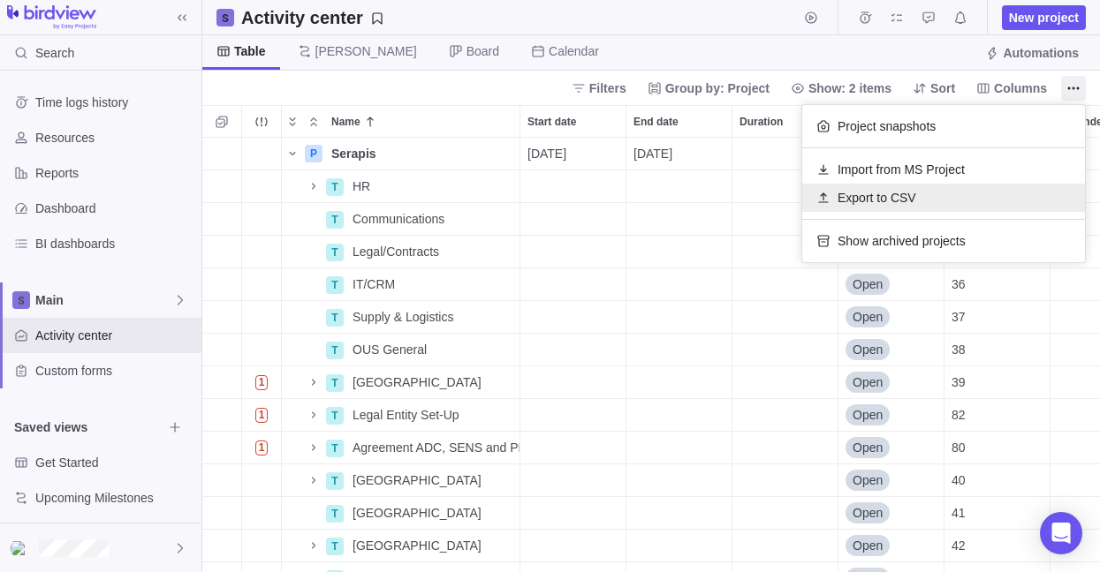
click at [890, 193] on span "Export to CSV" at bounding box center [876, 198] width 79 height 18
